Goal: Find specific page/section: Find specific page/section

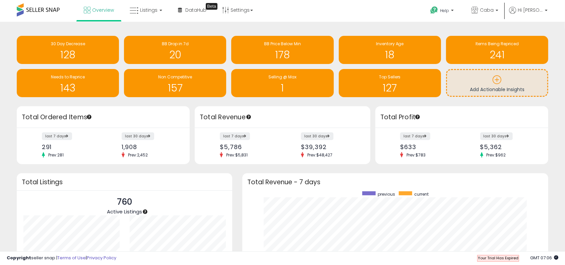
scroll to position [127, 292]
click at [147, 11] on span "Listings" at bounding box center [148, 10] width 17 height 7
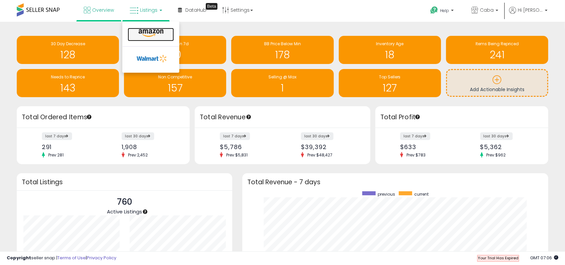
click at [153, 30] on icon at bounding box center [150, 33] width 29 height 9
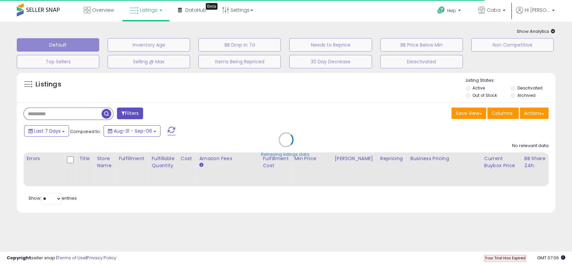
click at [97, 120] on div "Retrieving listings data.." at bounding box center [286, 144] width 548 height 153
click at [83, 109] on div "Retrieving listings data.." at bounding box center [286, 144] width 548 height 153
click at [78, 87] on div "Retrieving listings data.." at bounding box center [286, 144] width 548 height 153
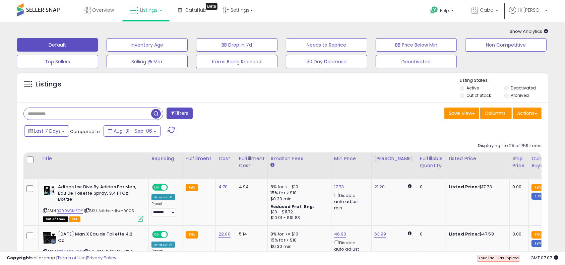
click at [40, 114] on input "text" at bounding box center [87, 114] width 127 height 12
type input "*****"
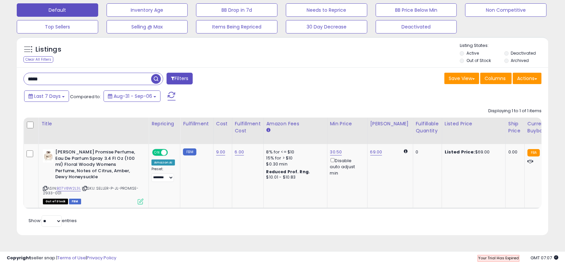
scroll to position [37, 0]
